Goal: Task Accomplishment & Management: Use online tool/utility

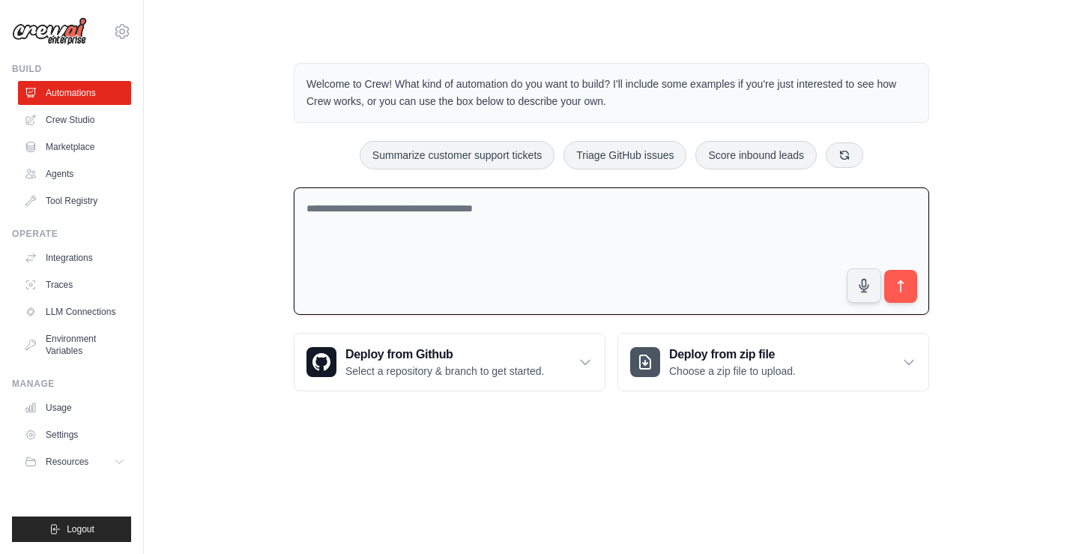
click at [497, 216] on textarea at bounding box center [611, 251] width 635 height 128
click at [587, 223] on textarea at bounding box center [611, 251] width 635 height 128
click at [488, 241] on textarea at bounding box center [611, 251] width 635 height 128
type textarea "**********"
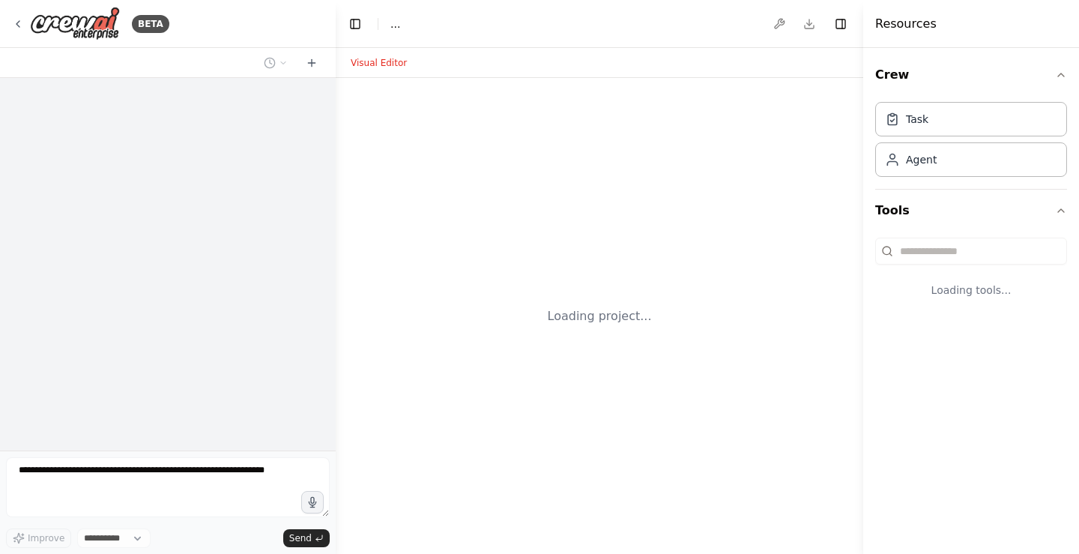
select select "****"
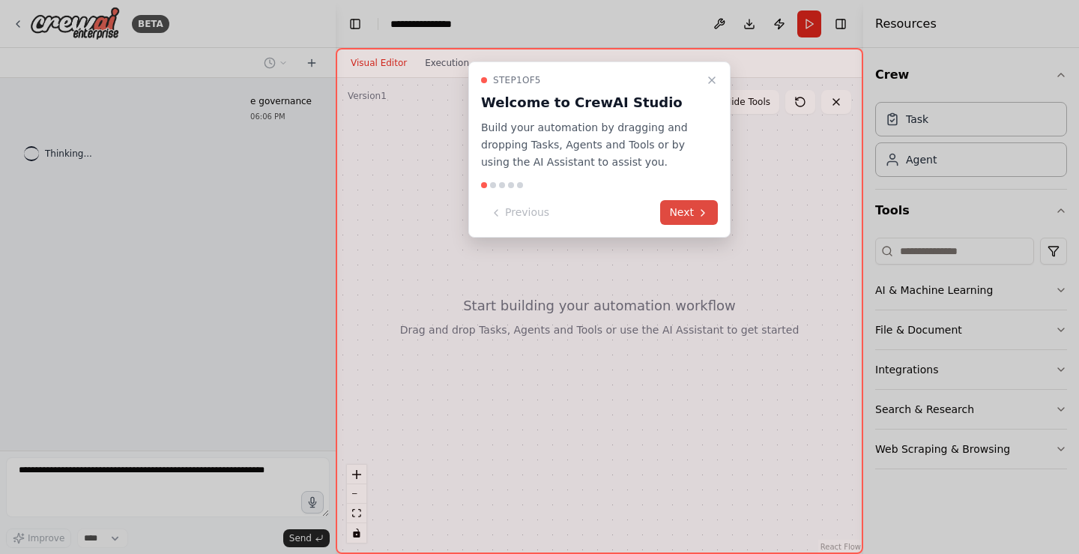
click at [689, 217] on button "Next" at bounding box center [689, 212] width 58 height 25
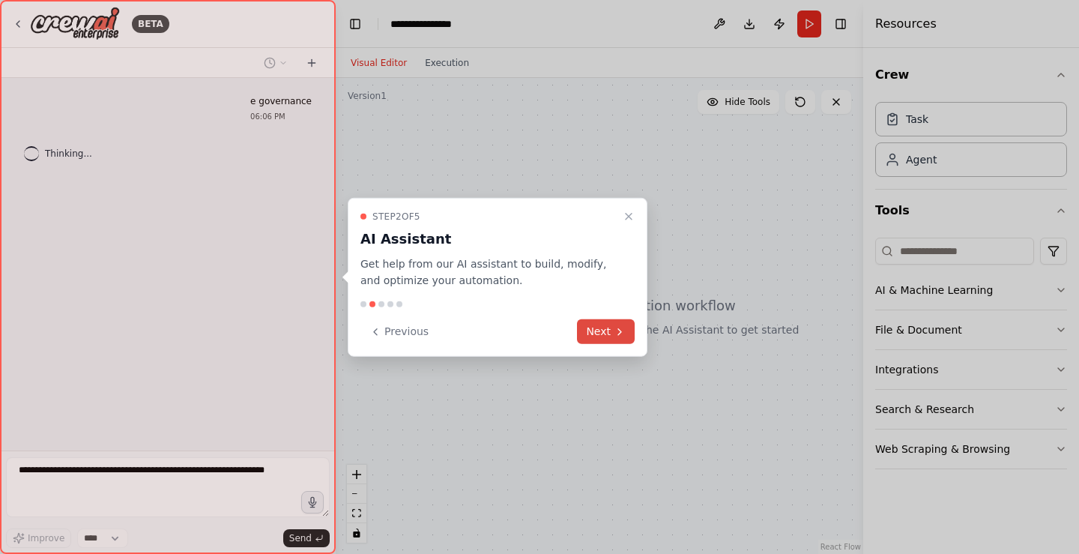
click at [623, 324] on button "Next" at bounding box center [606, 331] width 58 height 25
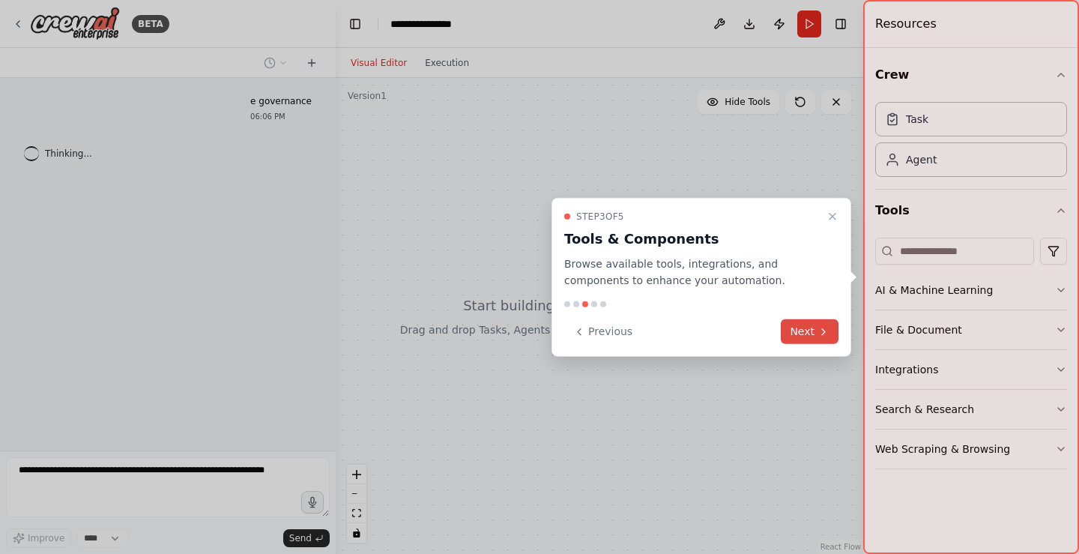
click at [794, 332] on button "Next" at bounding box center [810, 331] width 58 height 25
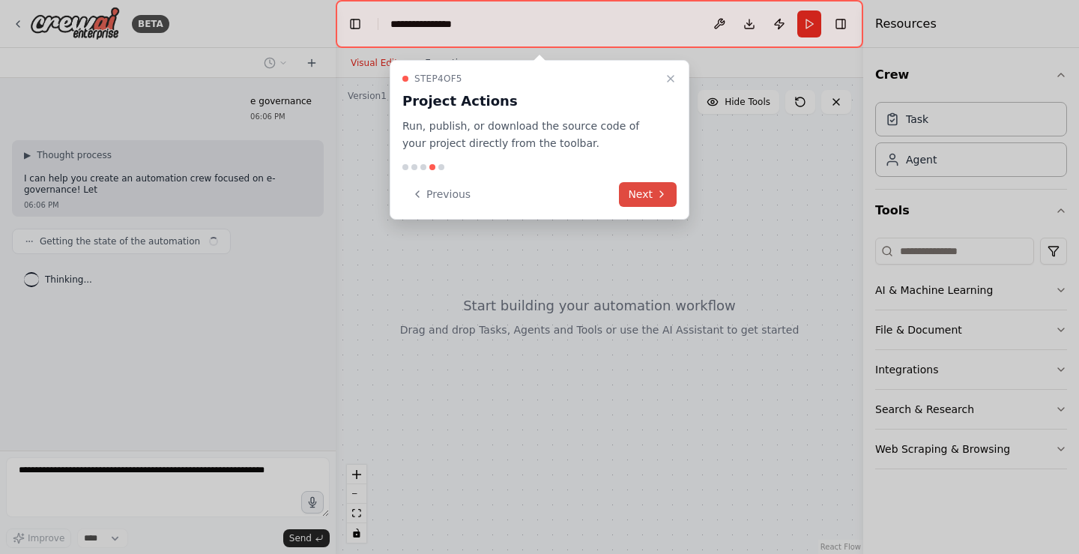
click at [670, 193] on button "Next" at bounding box center [648, 194] width 58 height 25
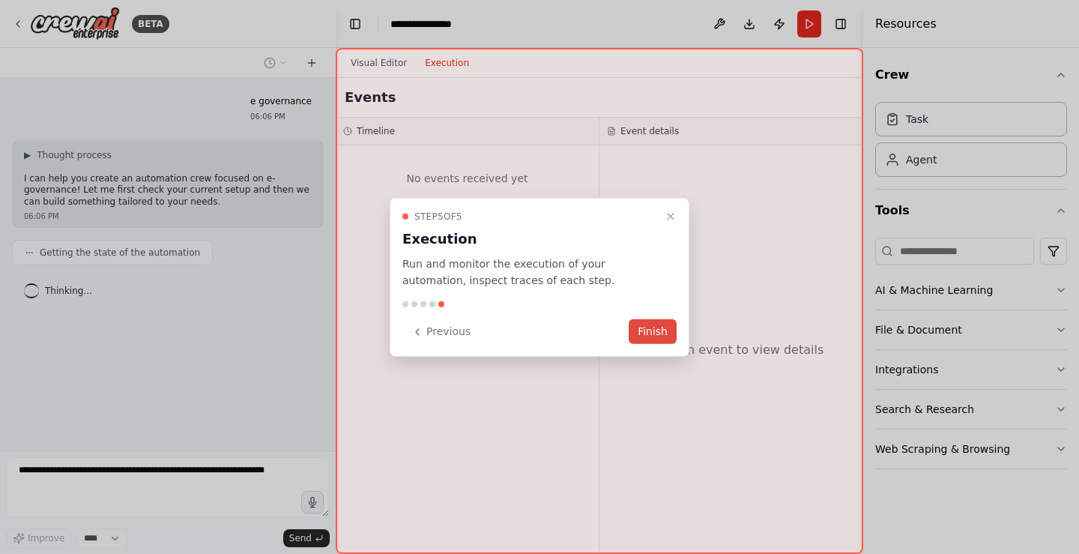
click at [657, 327] on button "Finish" at bounding box center [653, 331] width 48 height 25
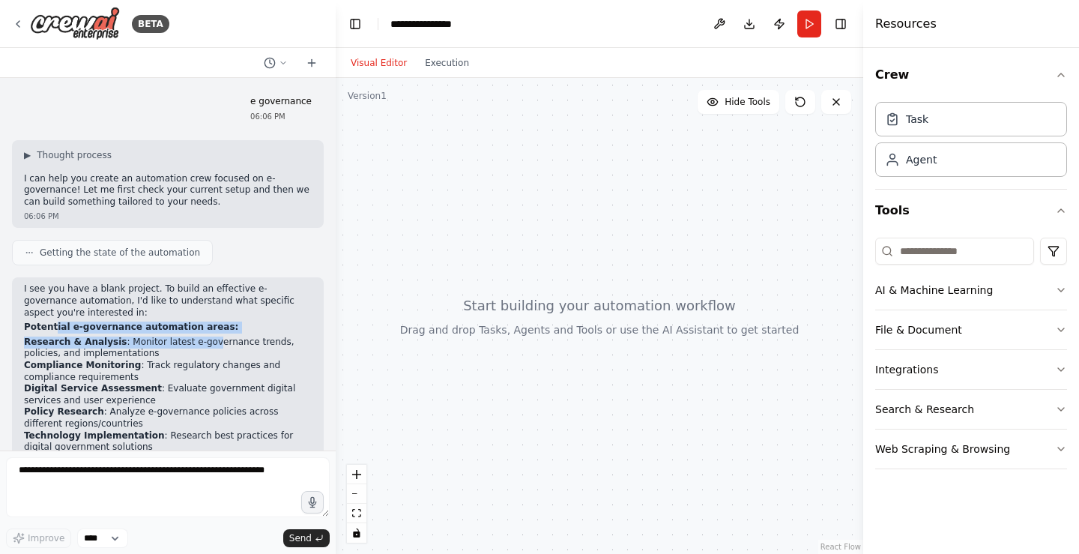
drag, startPoint x: 58, startPoint y: 330, endPoint x: 193, endPoint y: 339, distance: 136.0
click at [193, 339] on div "I see you have a blank project. To build an effective e-governance automation, …" at bounding box center [168, 460] width 288 height 354
click at [217, 328] on p "Potential e-governance automation areas:" at bounding box center [168, 327] width 288 height 12
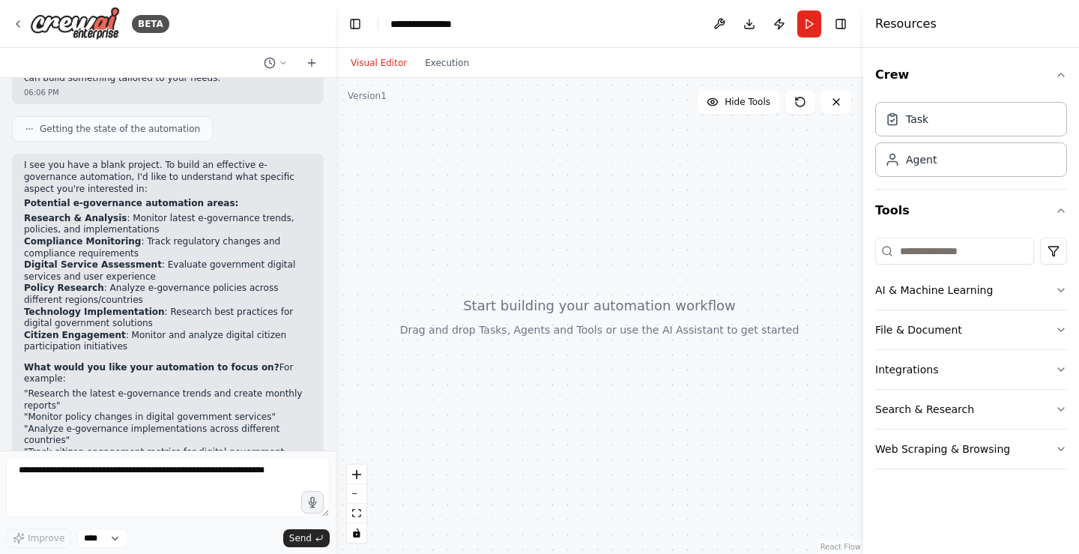
scroll to position [150, 0]
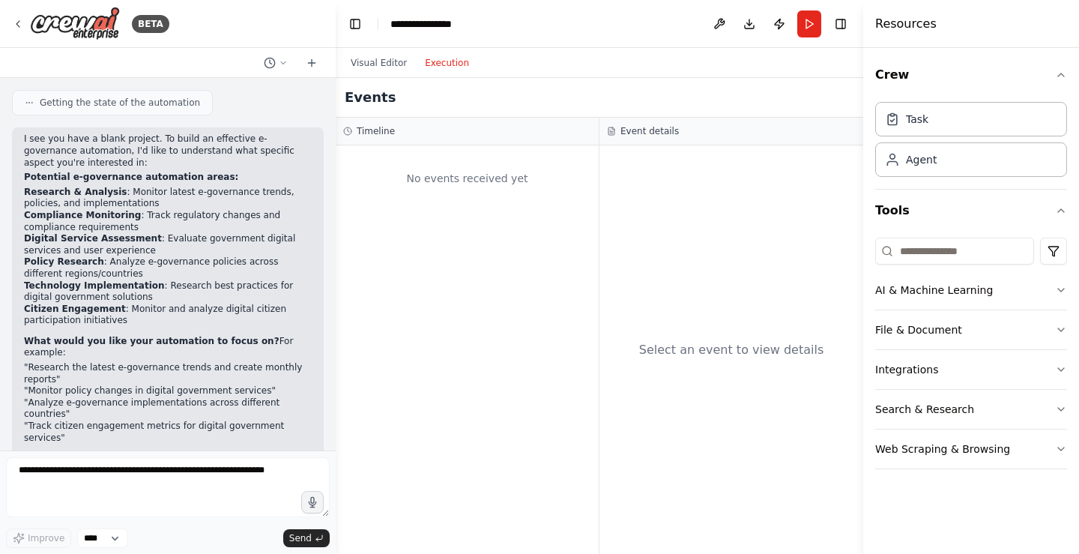
click at [431, 70] on button "Execution" at bounding box center [447, 63] width 62 height 18
click at [487, 189] on div "No events received yet" at bounding box center [467, 178] width 248 height 51
click at [169, 397] on li ""Analyze e-governance implementations across different countries"" at bounding box center [168, 408] width 288 height 23
click at [151, 94] on div "Getting the state of the automation" at bounding box center [112, 102] width 201 height 25
click at [151, 96] on div "Getting the state of the automation" at bounding box center [112, 102] width 201 height 25
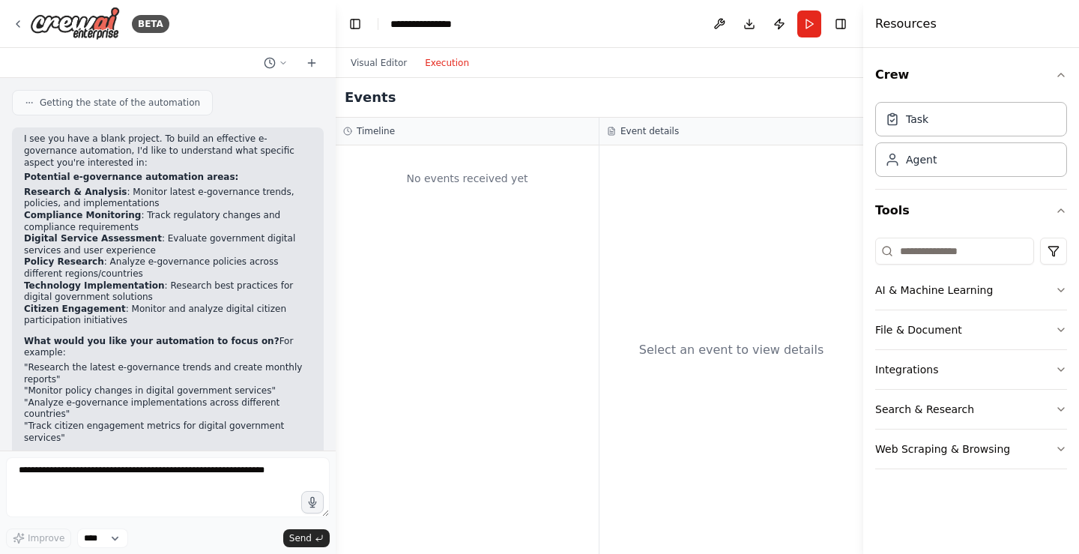
click at [653, 131] on h3 "Event details" at bounding box center [649, 131] width 58 height 12
click at [958, 133] on div "Task" at bounding box center [971, 118] width 192 height 34
click at [939, 166] on div "Agent" at bounding box center [971, 159] width 192 height 34
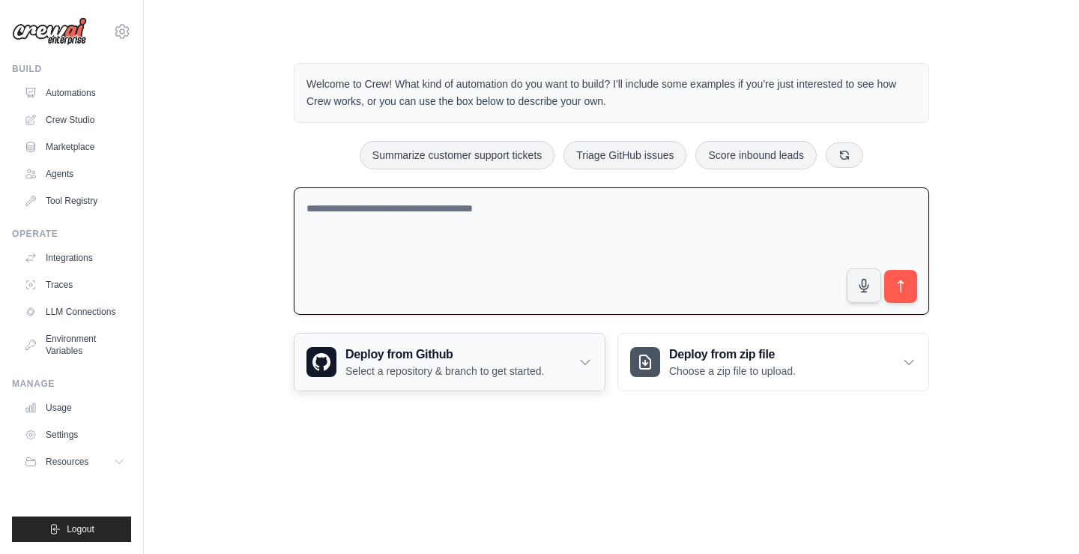
click at [516, 367] on p "Select a repository & branch to get started." at bounding box center [444, 370] width 199 height 15
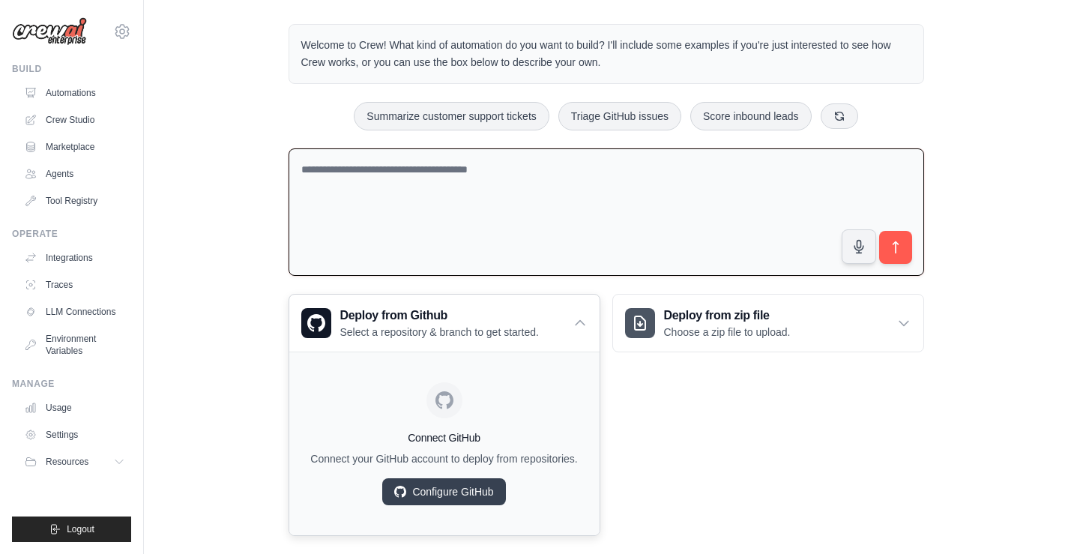
scroll to position [60, 0]
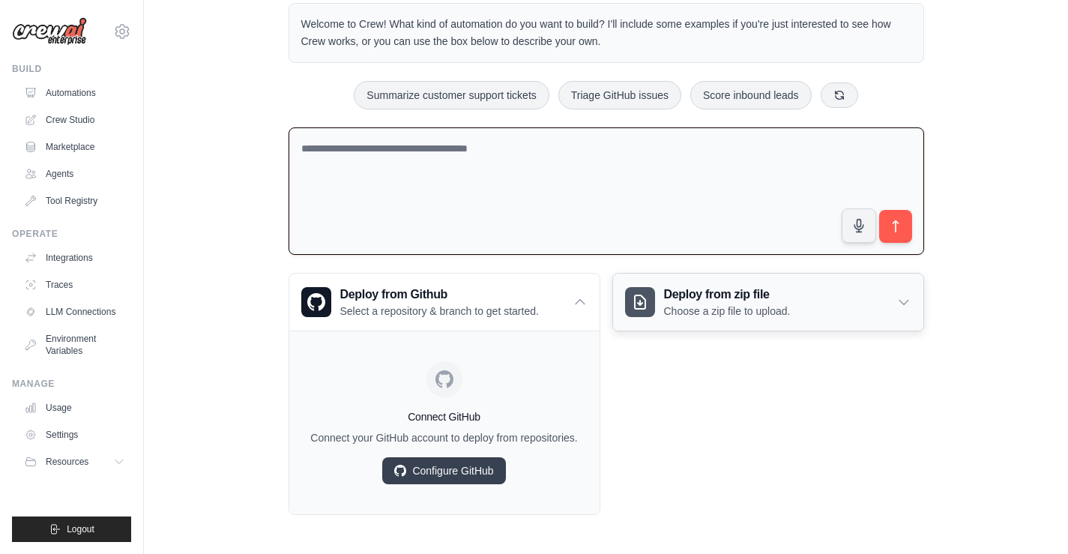
click at [710, 291] on h3 "Deploy from zip file" at bounding box center [727, 295] width 127 height 18
